Goal: Task Accomplishment & Management: Complete application form

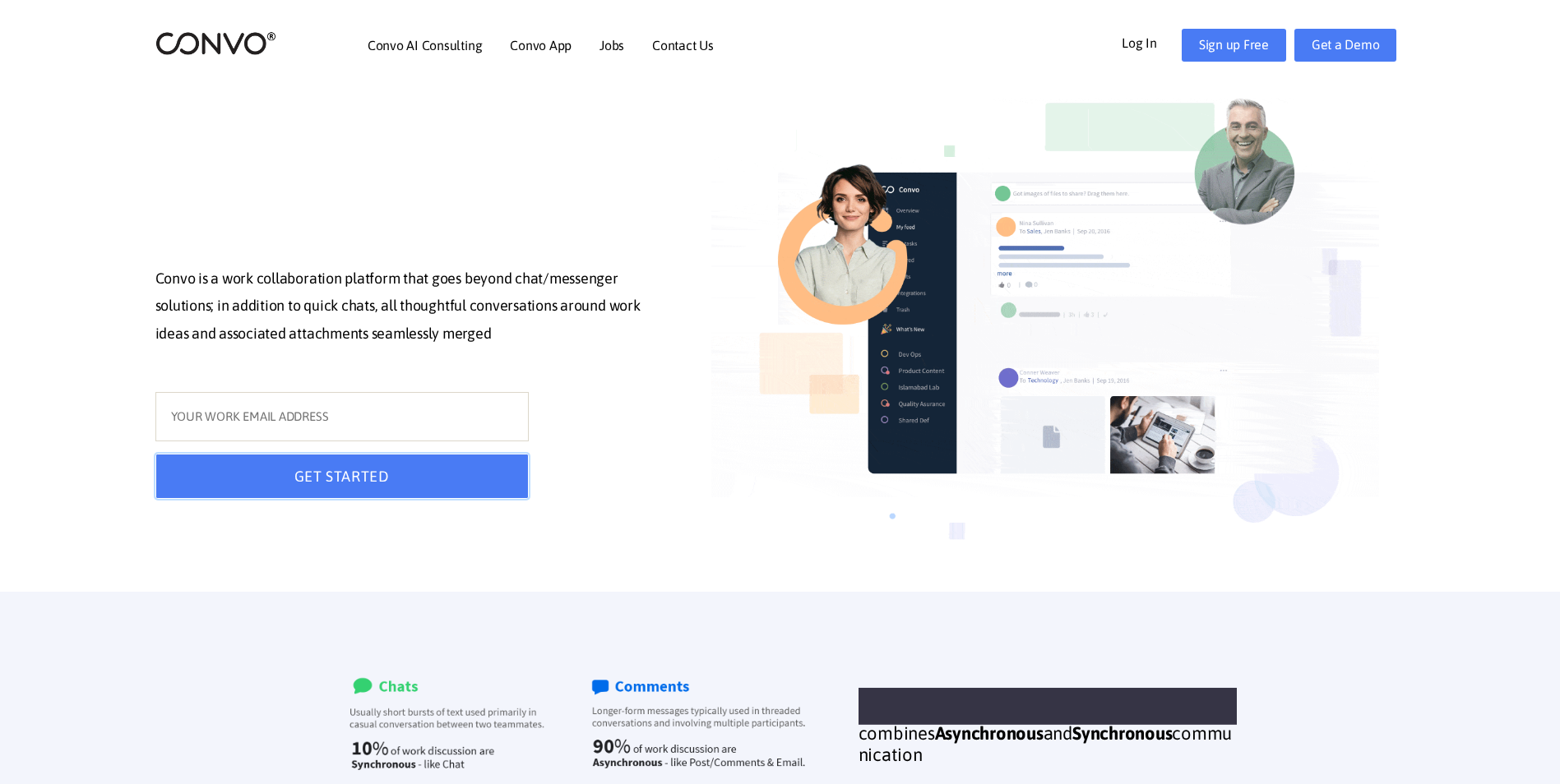
click at [418, 471] on button "GET STARTED" at bounding box center [342, 476] width 373 height 45
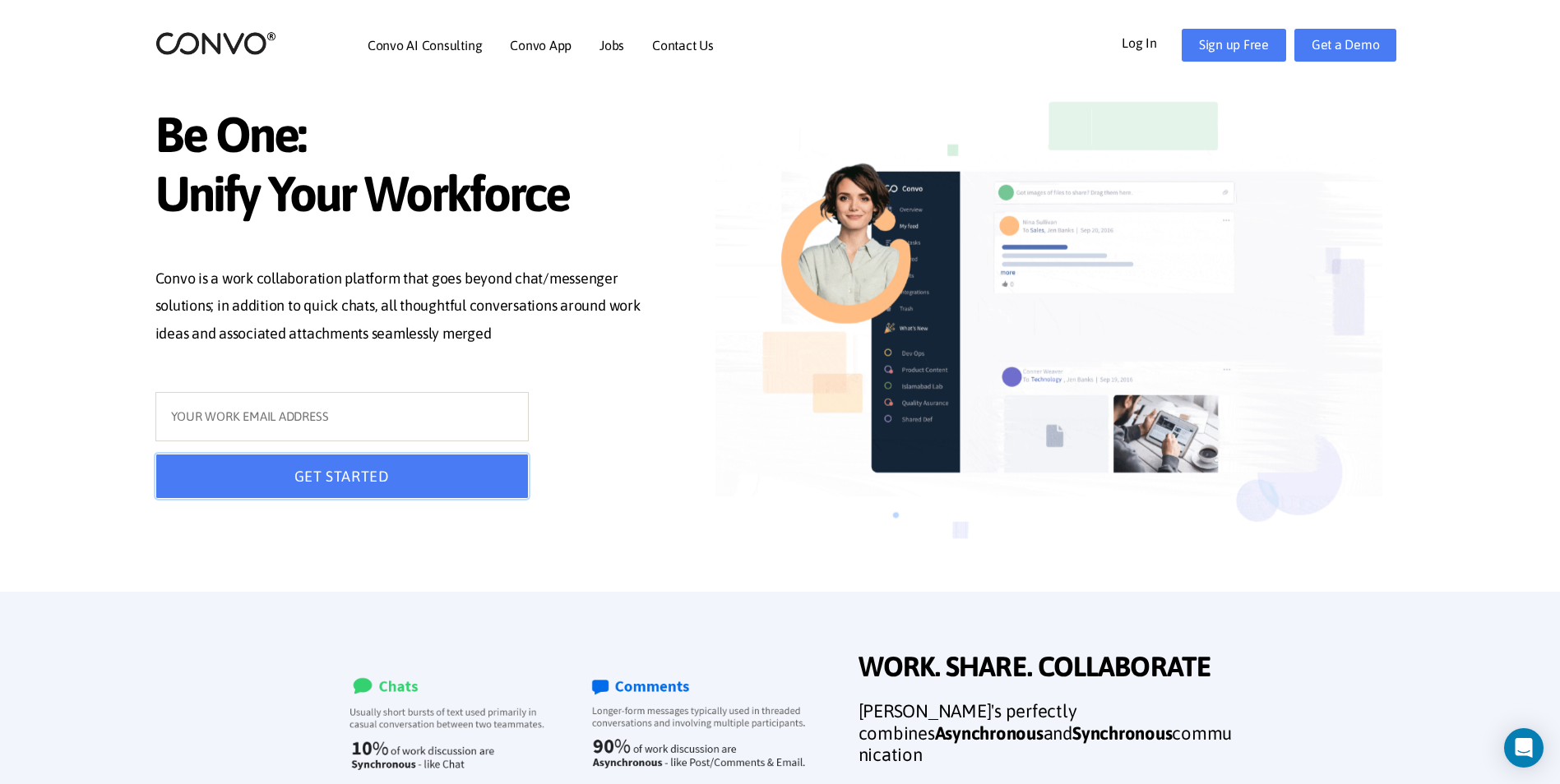
click at [389, 473] on button "GET STARTED" at bounding box center [342, 476] width 373 height 45
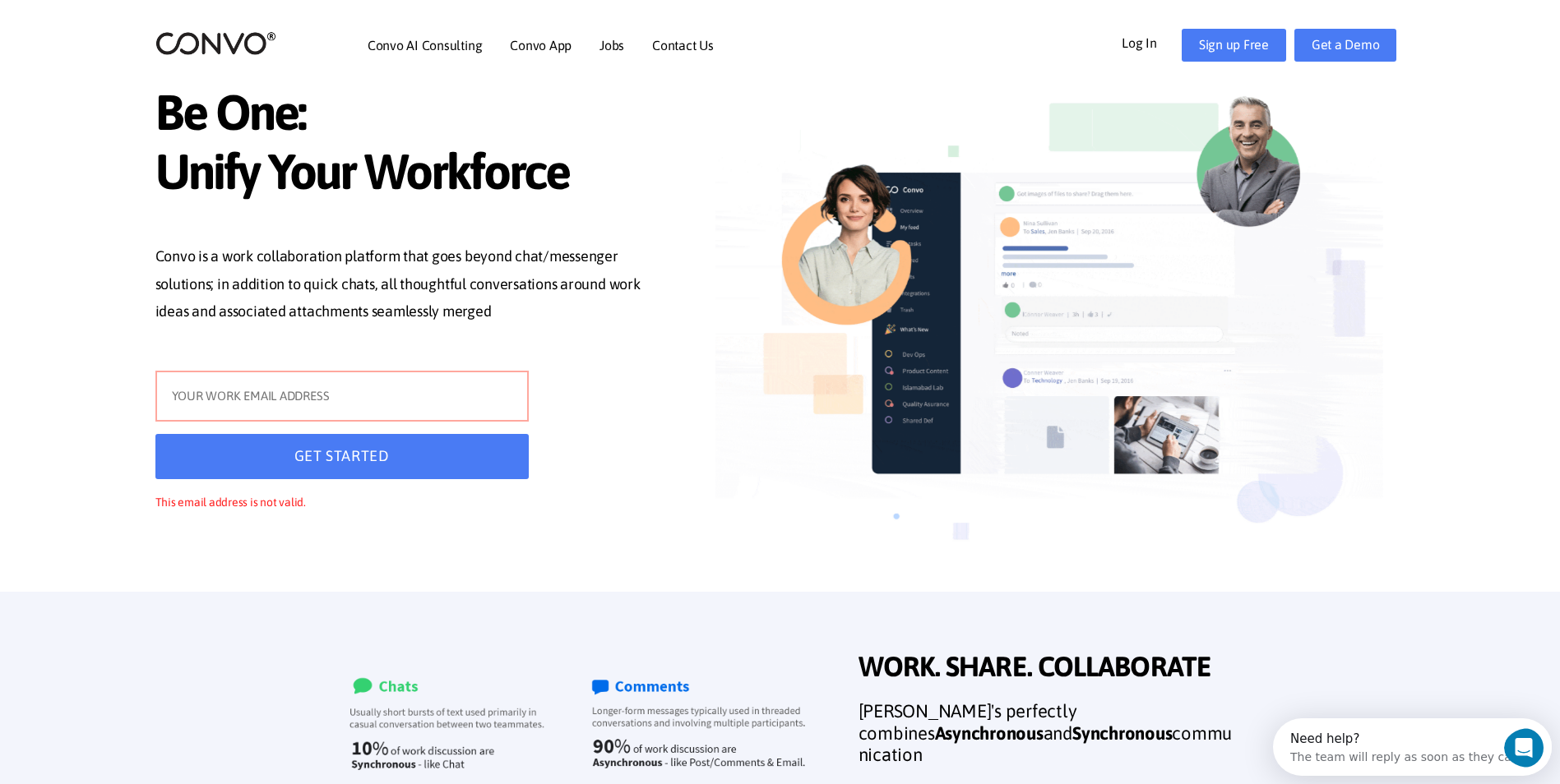
click at [321, 390] on input "text" at bounding box center [342, 396] width 373 height 51
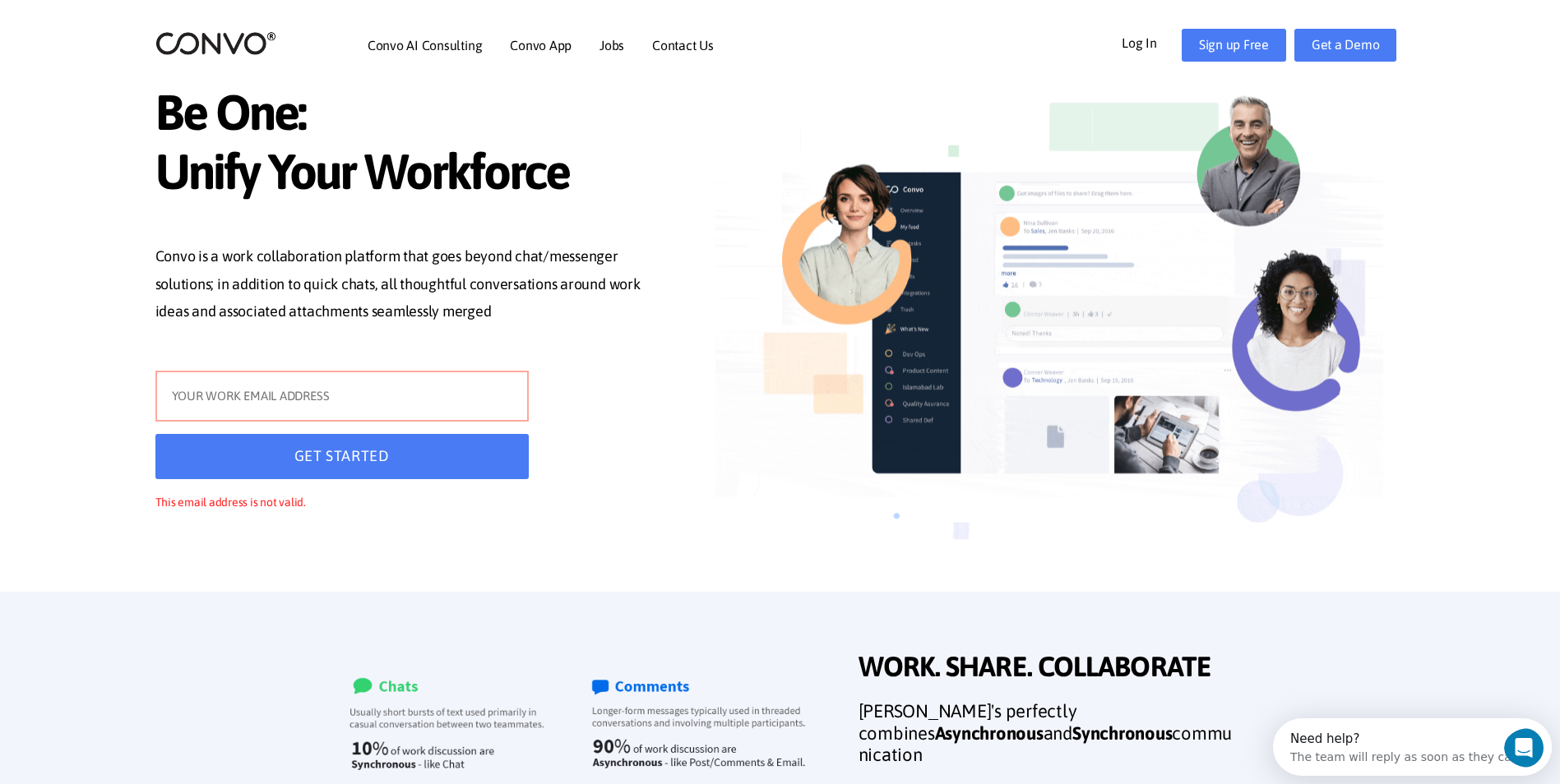
type input "[EMAIL_ADDRESS][DOMAIN_NAME]"
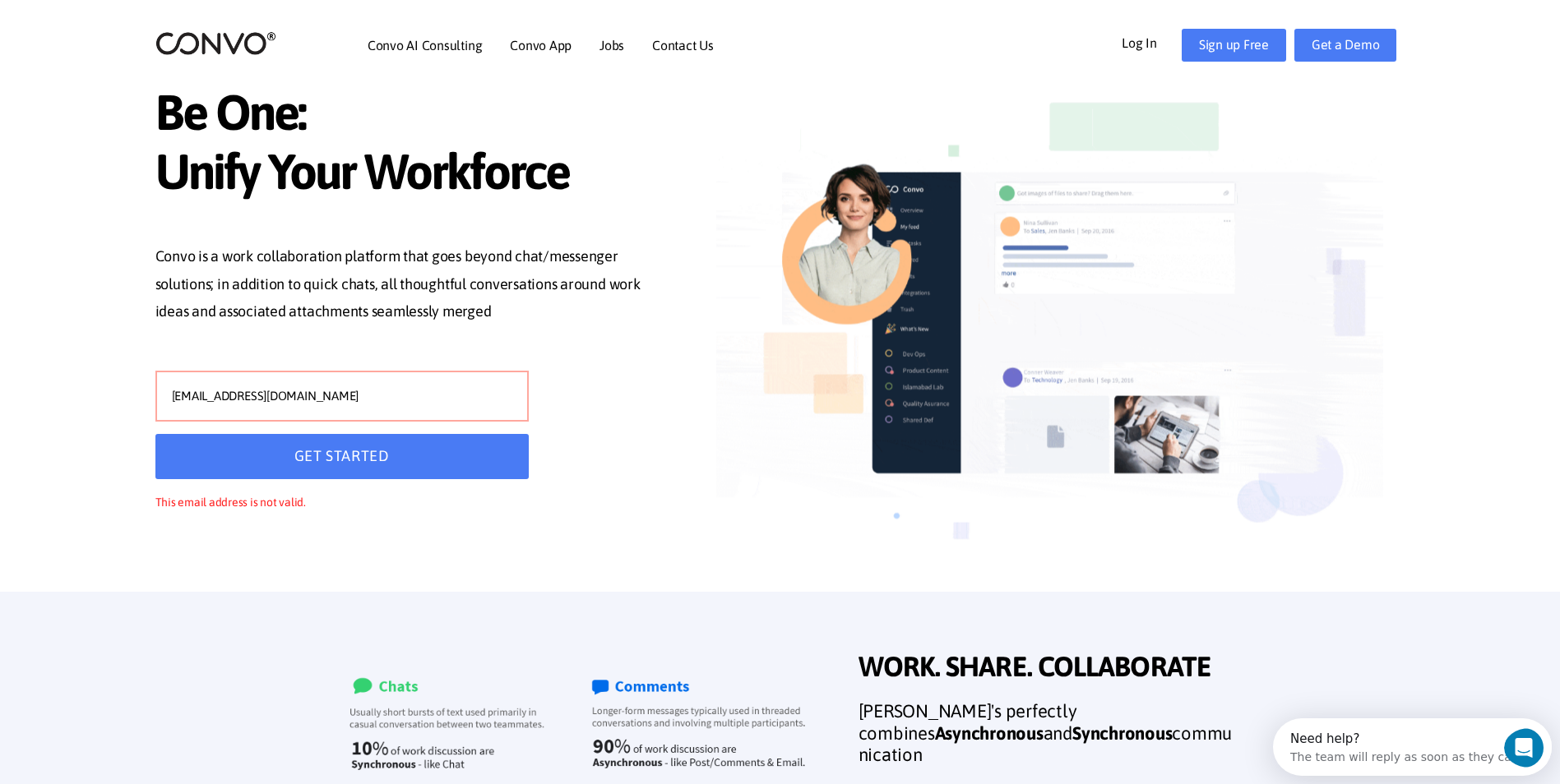
click at [325, 392] on input "[EMAIL_ADDRESS][DOMAIN_NAME]" at bounding box center [342, 396] width 373 height 51
type input "o"
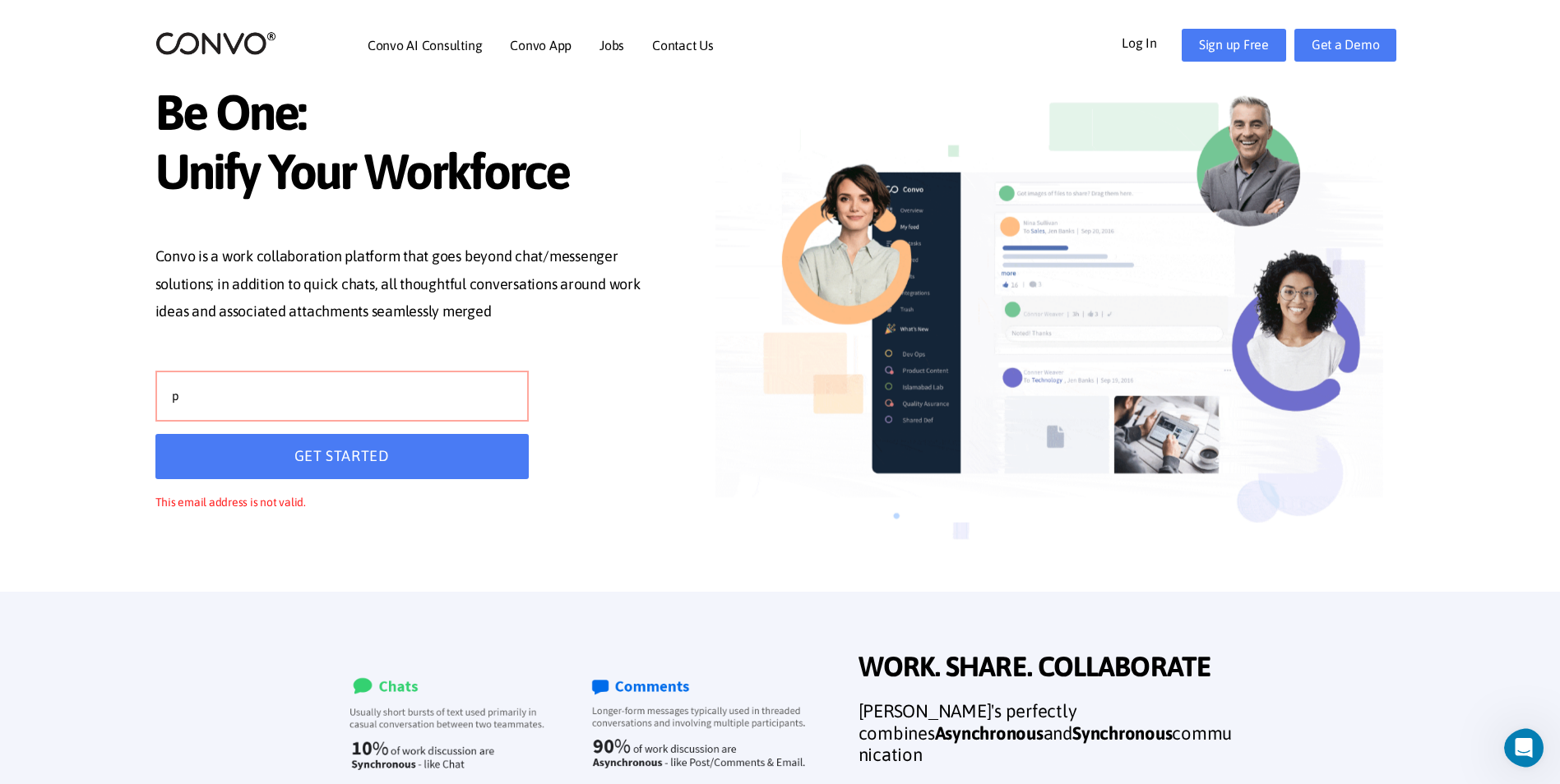
type input "[EMAIL_ADDRESS][DOMAIN_NAME]"
click at [304, 452] on button "GET STARTED" at bounding box center [342, 456] width 373 height 45
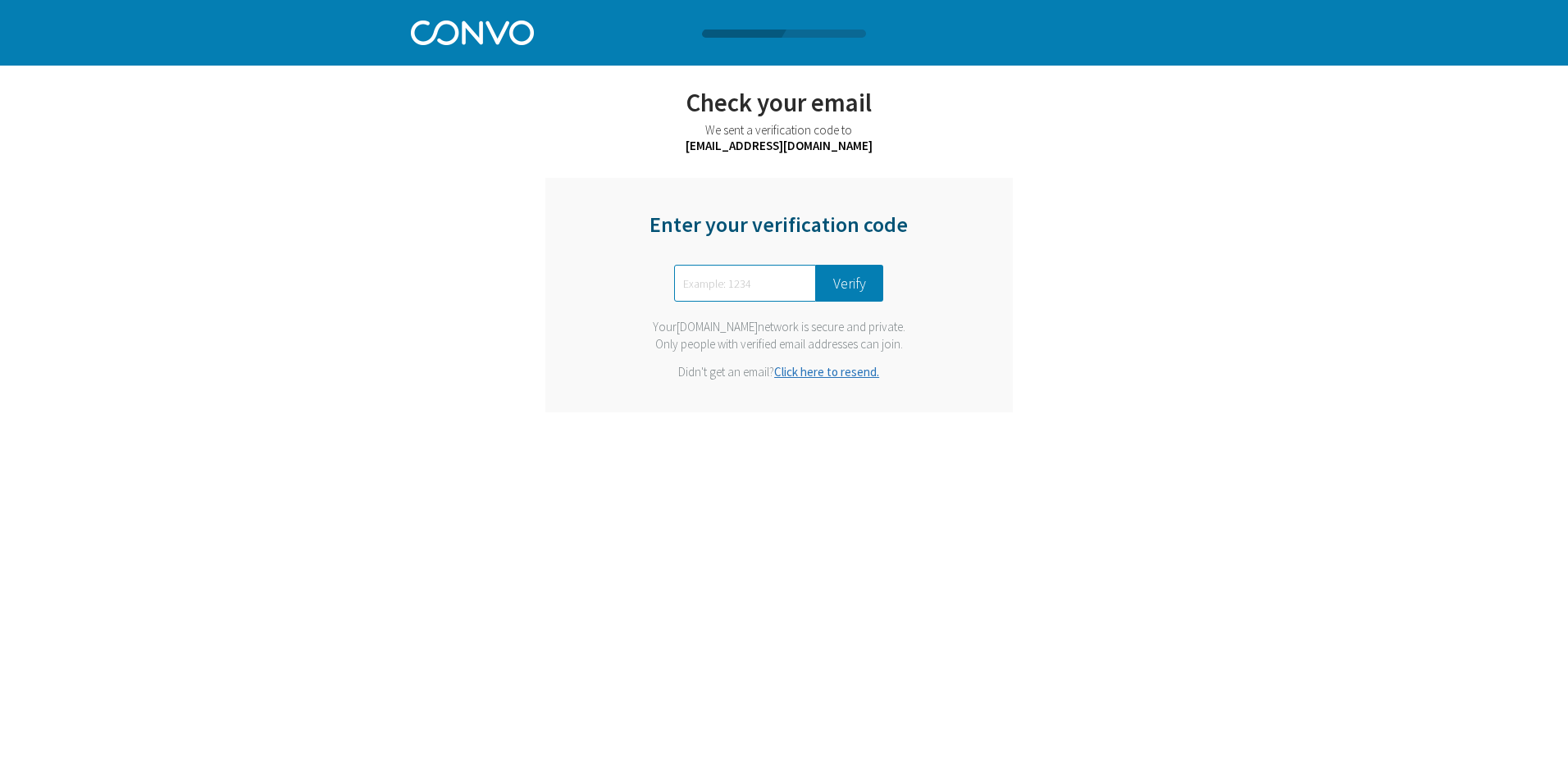
click at [759, 285] on input "text" at bounding box center [745, 282] width 142 height 37
click at [864, 279] on button "Verify" at bounding box center [849, 282] width 67 height 37
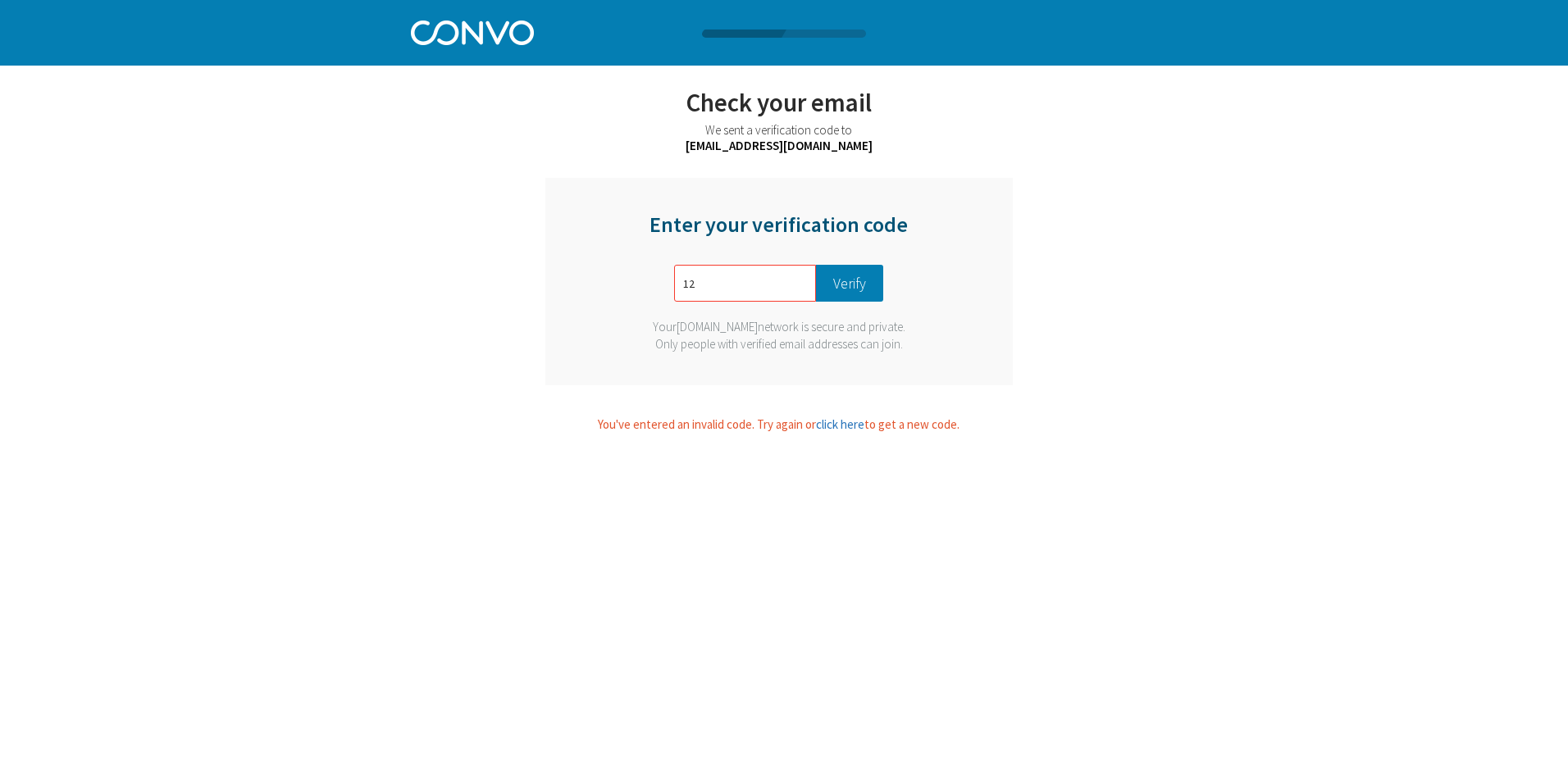
type input "1"
click at [743, 286] on input "text" at bounding box center [745, 282] width 142 height 37
type input "9598"
click at [832, 289] on button "Verify" at bounding box center [849, 282] width 67 height 37
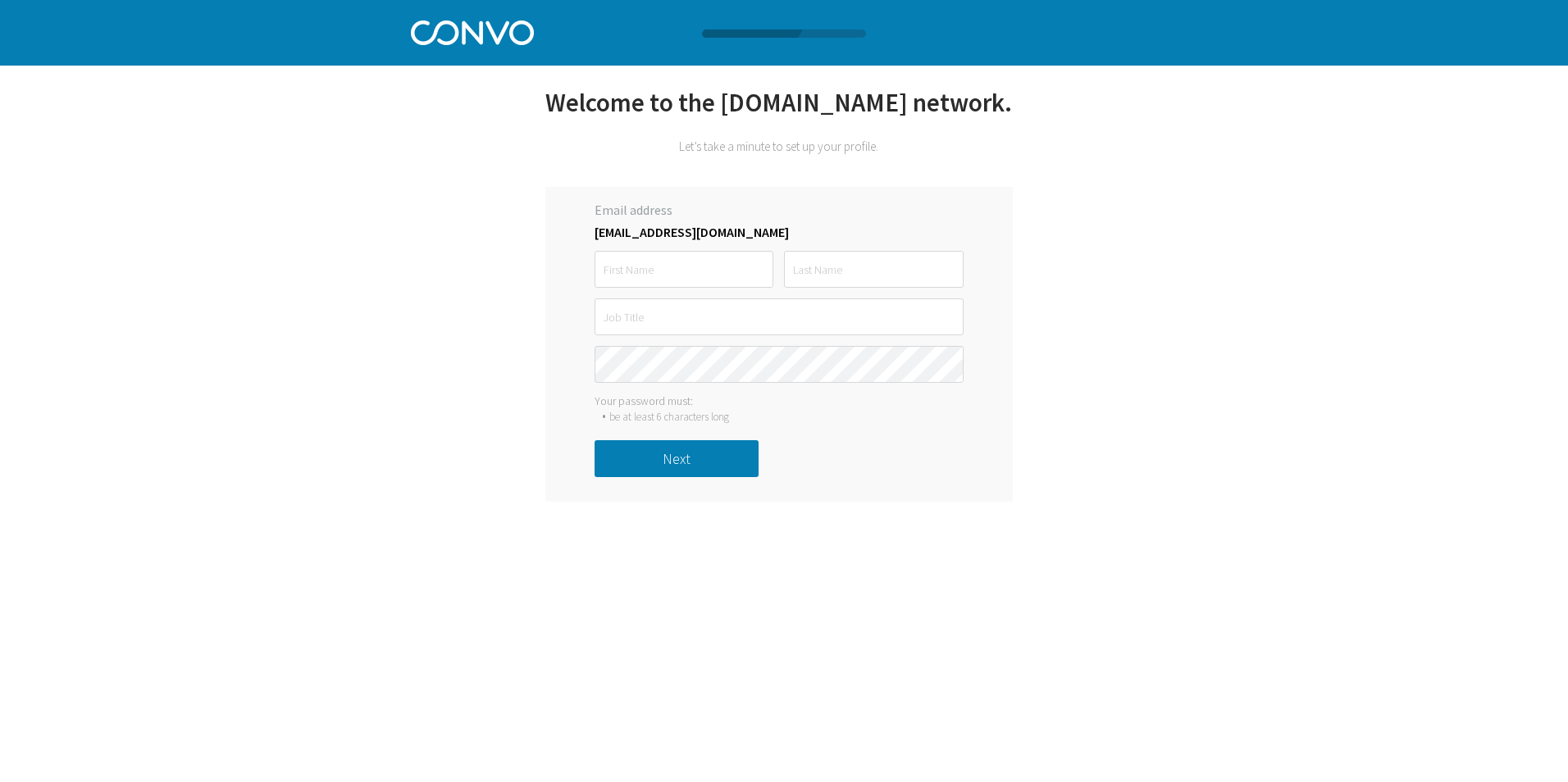
click at [691, 458] on button "Next" at bounding box center [676, 458] width 164 height 37
click at [662, 278] on input "text" at bounding box center [684, 269] width 179 height 37
type input "PRATHIBHA"
type input "K"
click at [684, 321] on input "text" at bounding box center [779, 316] width 369 height 37
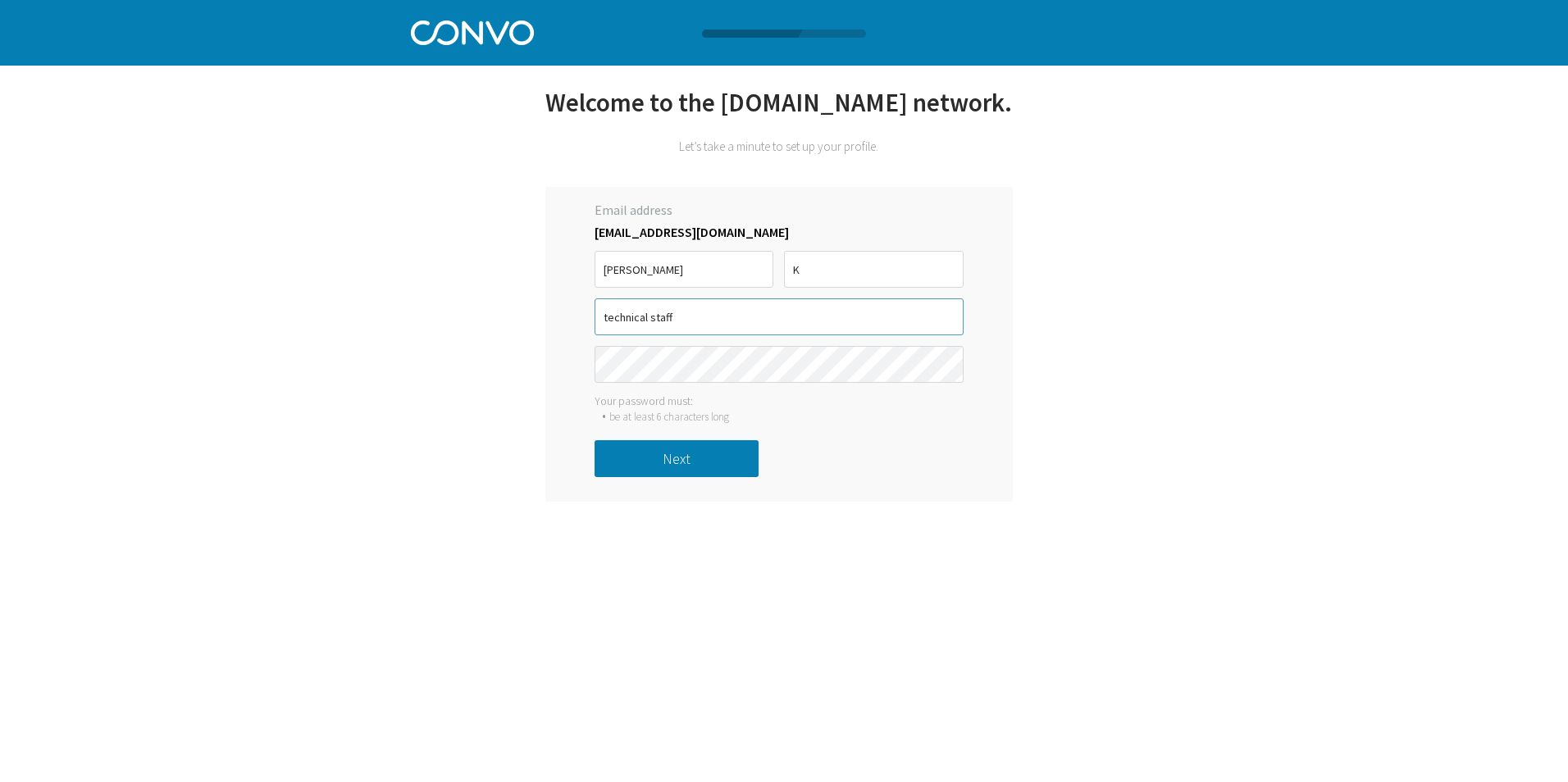
type input "technical staff"
click at [686, 460] on button "Next" at bounding box center [676, 458] width 164 height 37
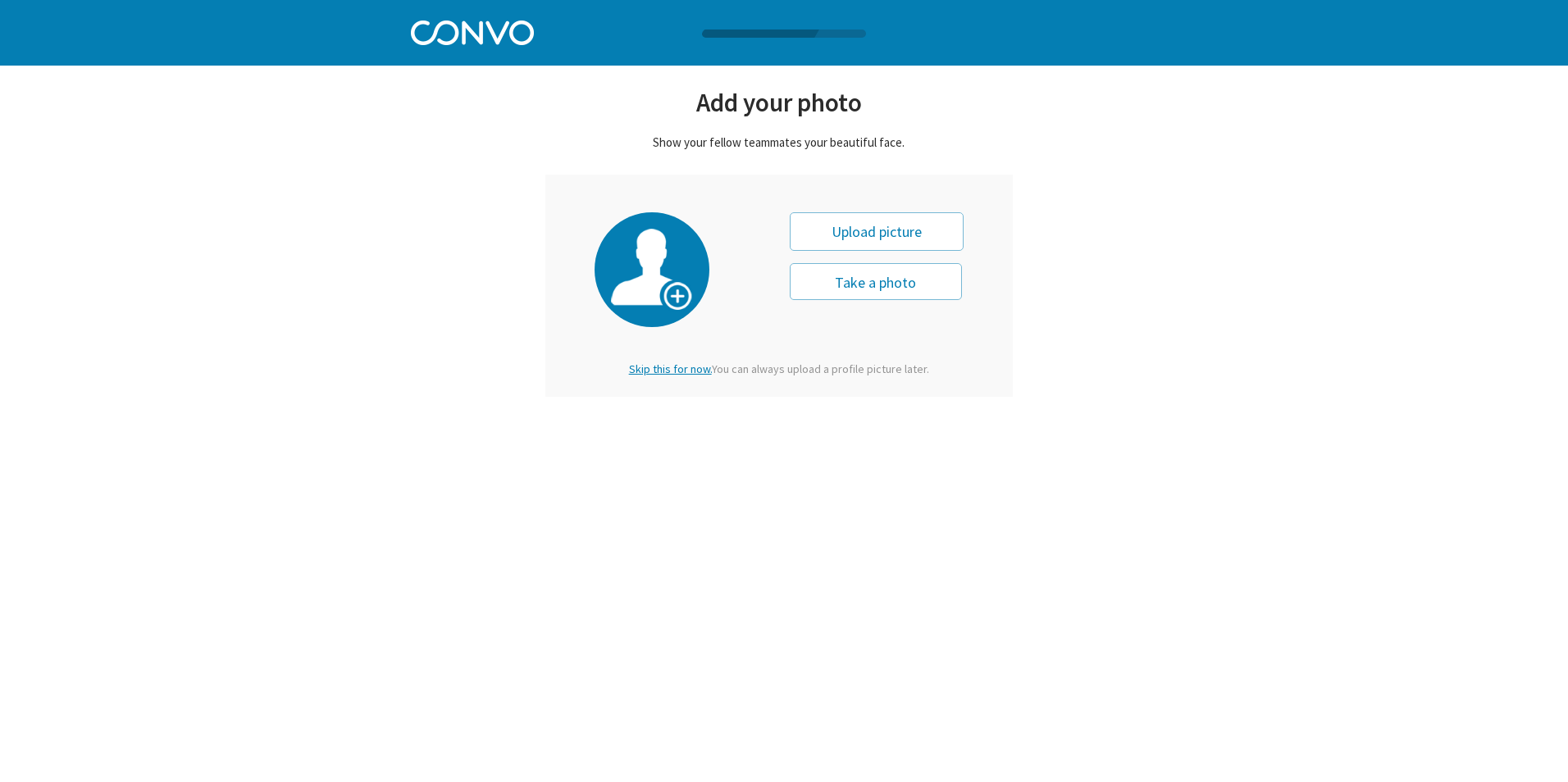
click at [676, 371] on span "Skip this for now." at bounding box center [670, 368] width 83 height 15
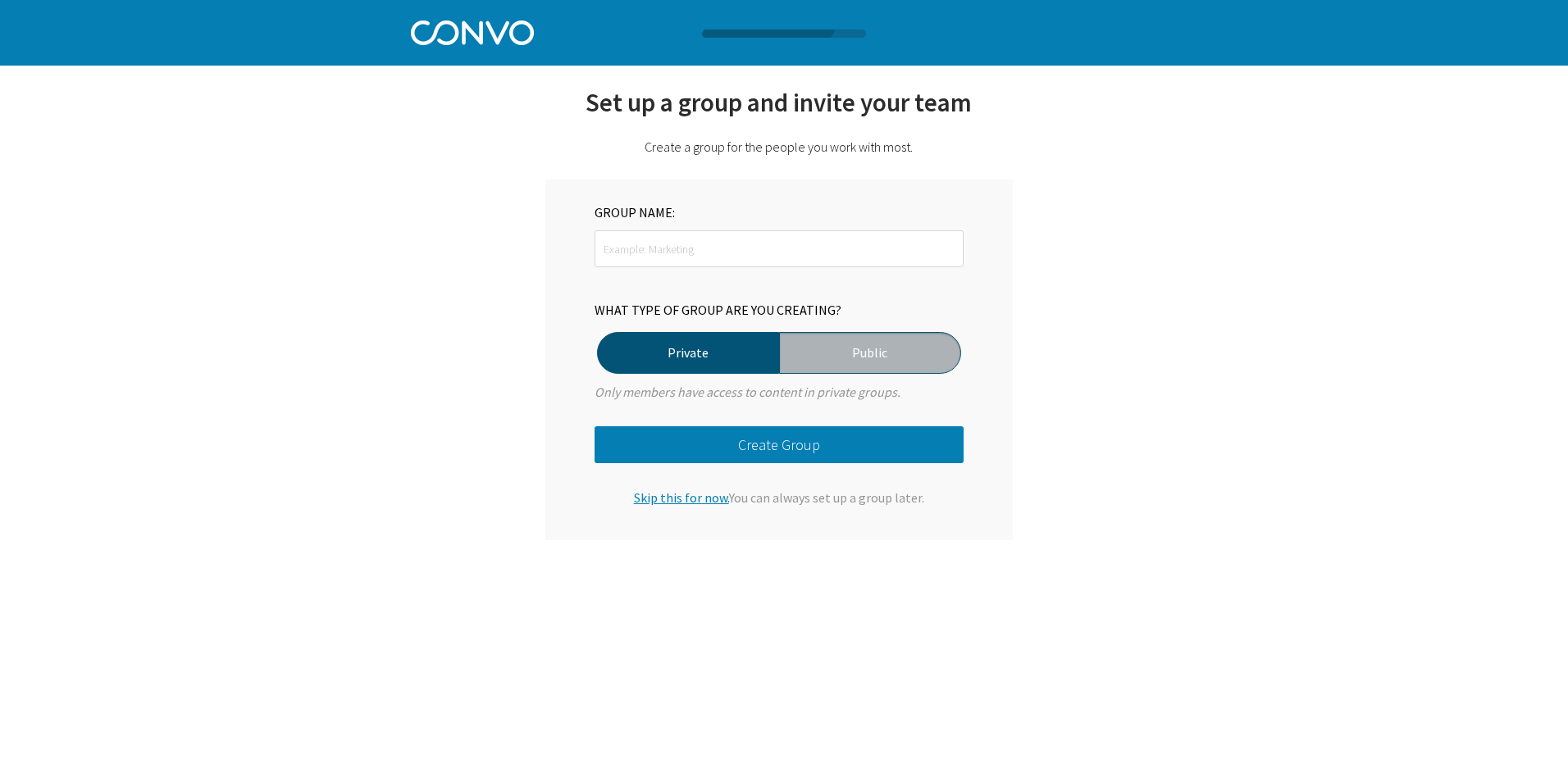
click at [649, 500] on span "Skip this for now." at bounding box center [681, 498] width 95 height 16
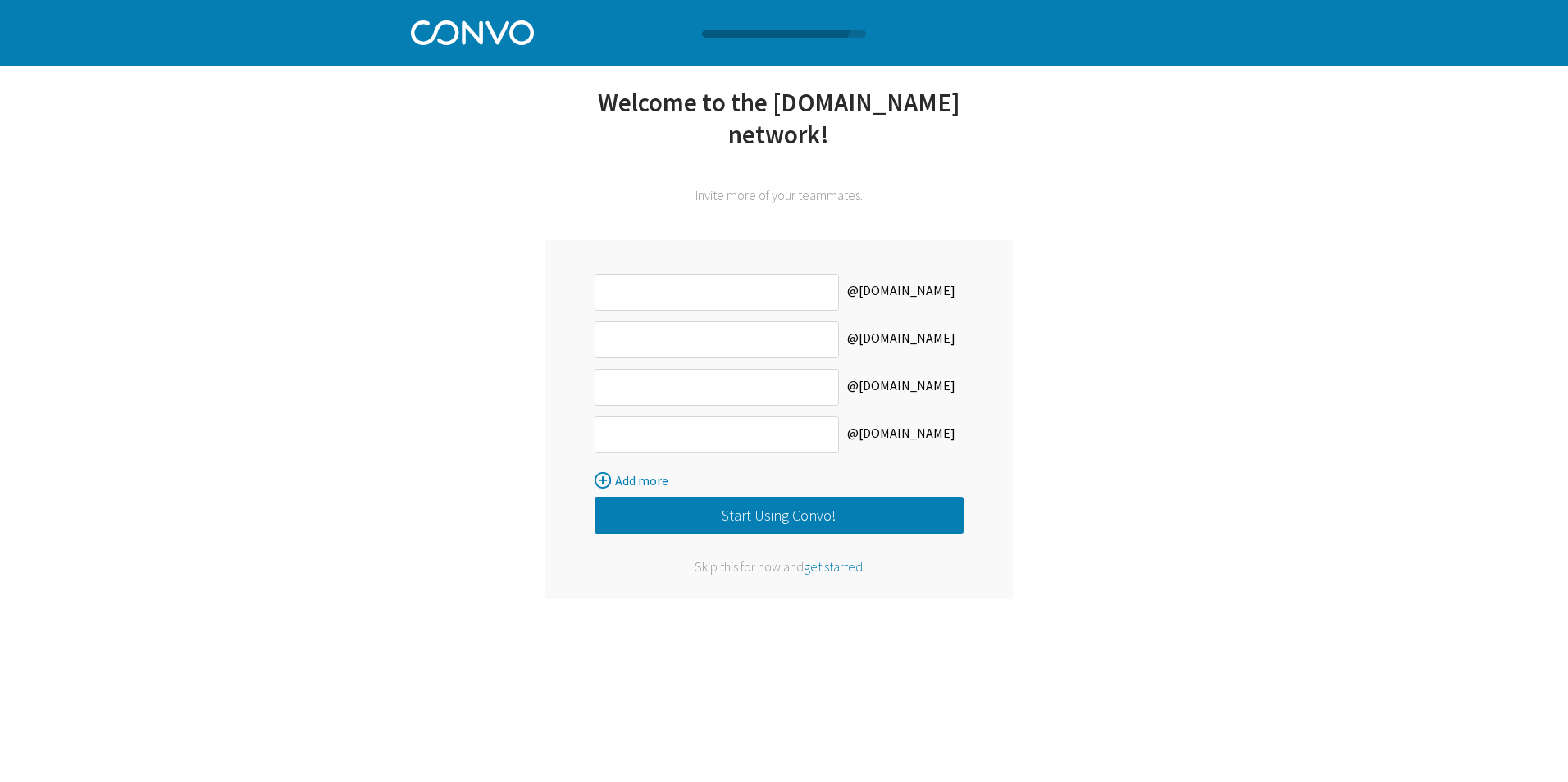
click at [757, 559] on div "Skip this for now and get started" at bounding box center [779, 567] width 369 height 16
